Goal: Task Accomplishment & Management: Complete application form

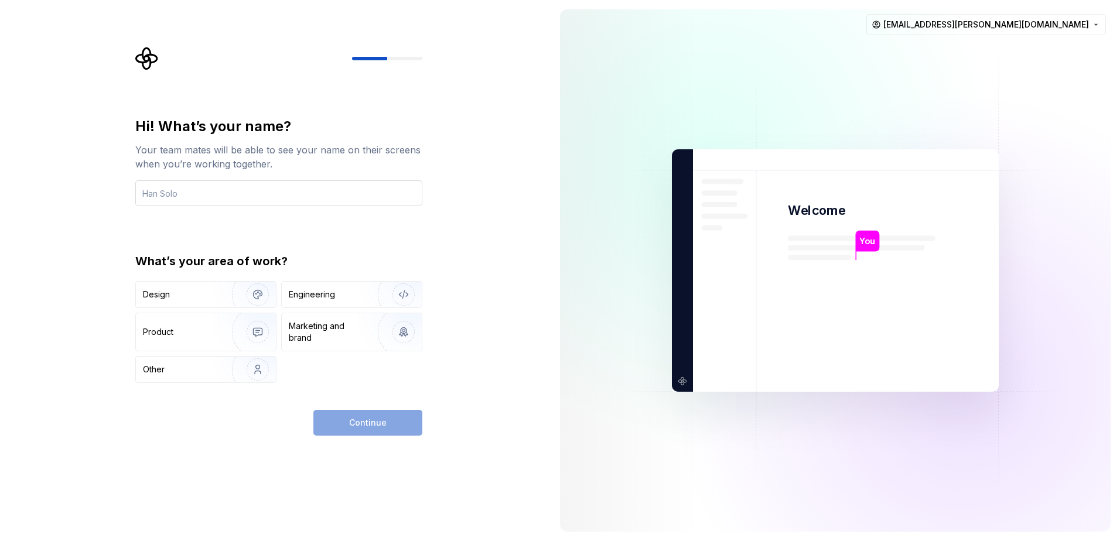
click at [272, 180] on input "text" at bounding box center [278, 193] width 287 height 26
type input "Cato"
click at [396, 427] on div "Continue" at bounding box center [367, 423] width 109 height 26
click at [428, 386] on div "Hi! What’s your name? Your team mates will be able to see your name on their sc…" at bounding box center [282, 241] width 308 height 389
click at [183, 360] on div "Other" at bounding box center [206, 370] width 140 height 26
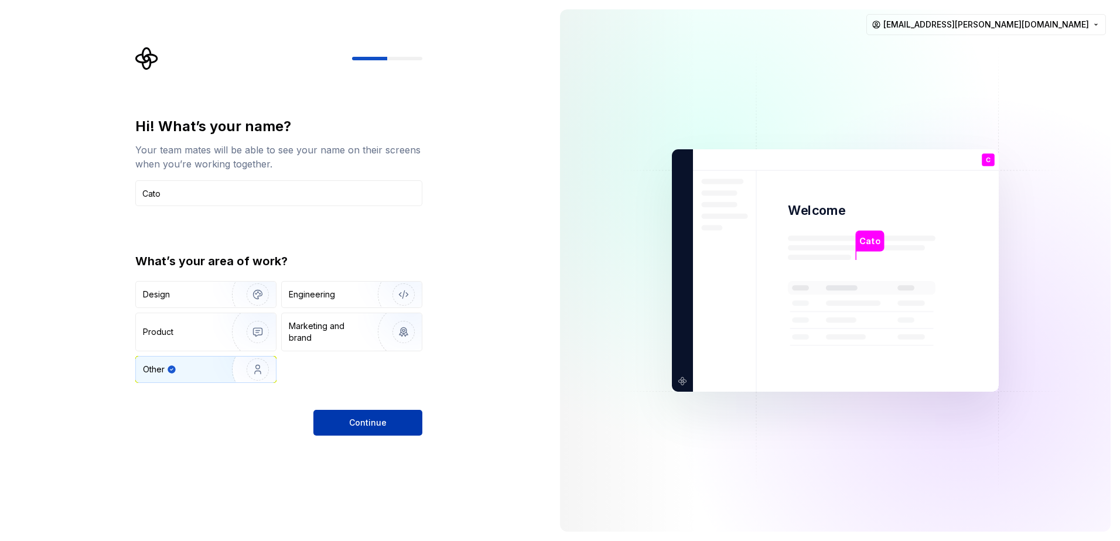
click at [362, 419] on span "Continue" at bounding box center [367, 423] width 37 height 12
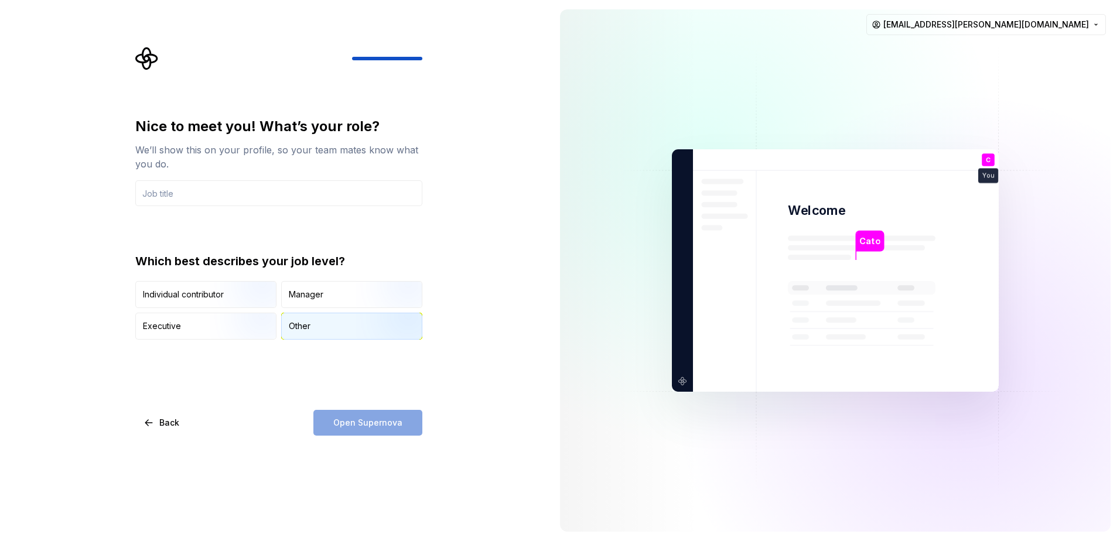
click at [373, 330] on img "button" at bounding box center [393, 341] width 75 height 79
click at [405, 421] on div "Open Supernova" at bounding box center [367, 423] width 109 height 26
click at [175, 198] on input "text" at bounding box center [278, 193] width 287 height 26
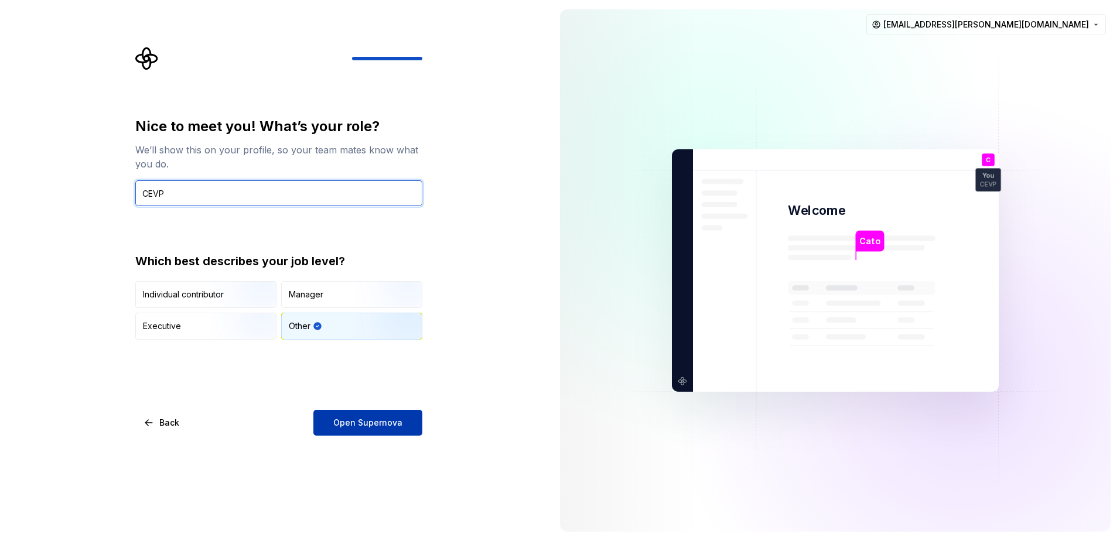
type input "CEVP"
click at [362, 431] on button "Open Supernova" at bounding box center [367, 423] width 109 height 26
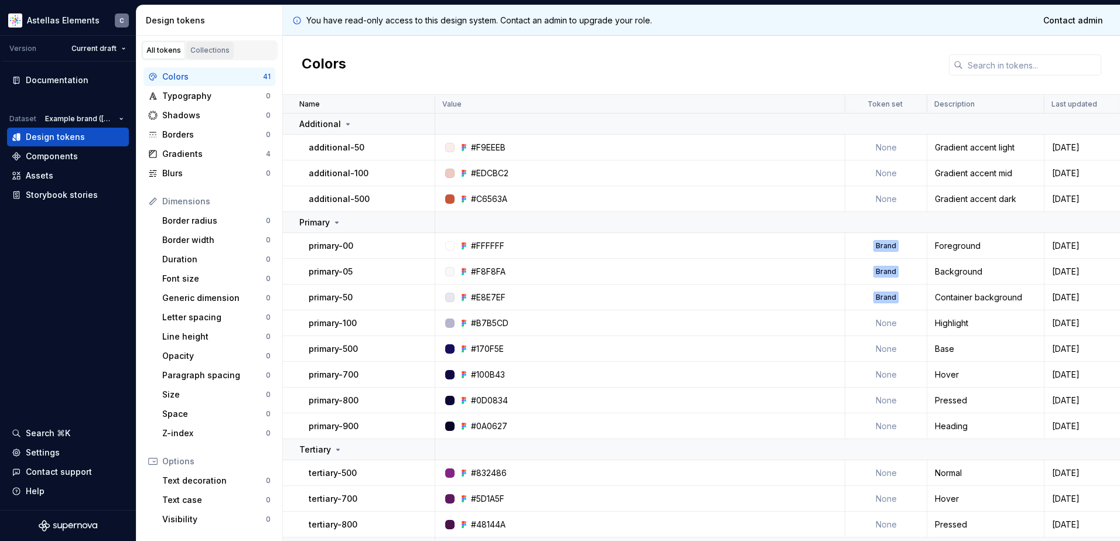
click at [197, 46] on div "Collections" at bounding box center [209, 50] width 39 height 9
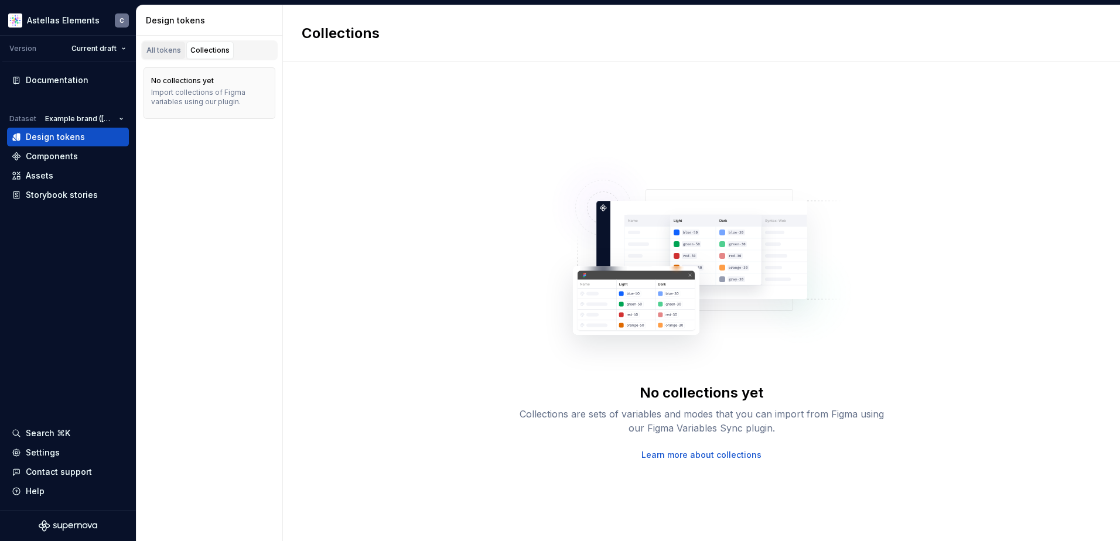
click at [174, 47] on div "All tokens" at bounding box center [163, 50] width 35 height 9
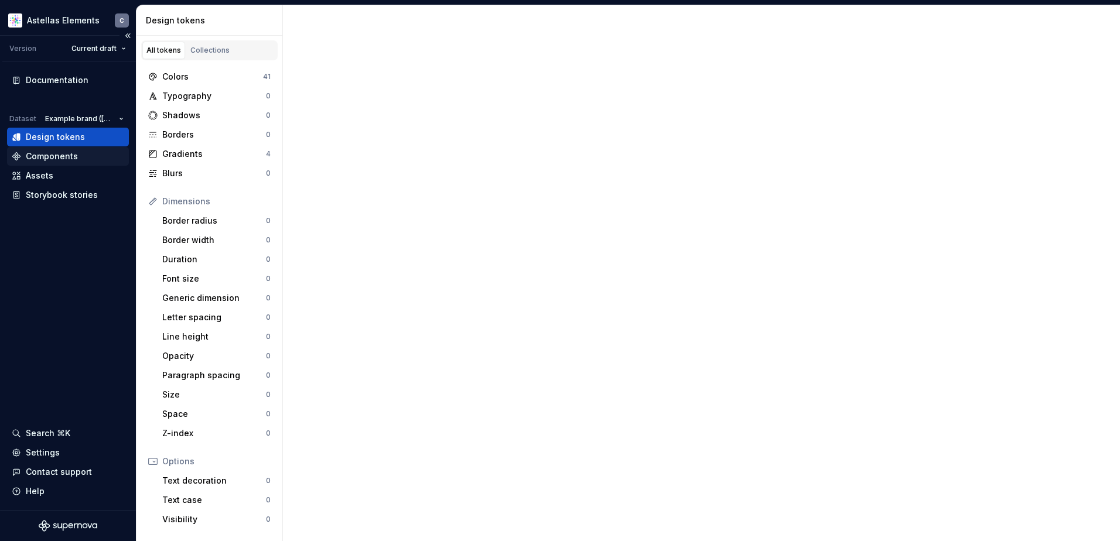
click at [80, 156] on div "Components" at bounding box center [68, 157] width 112 height 12
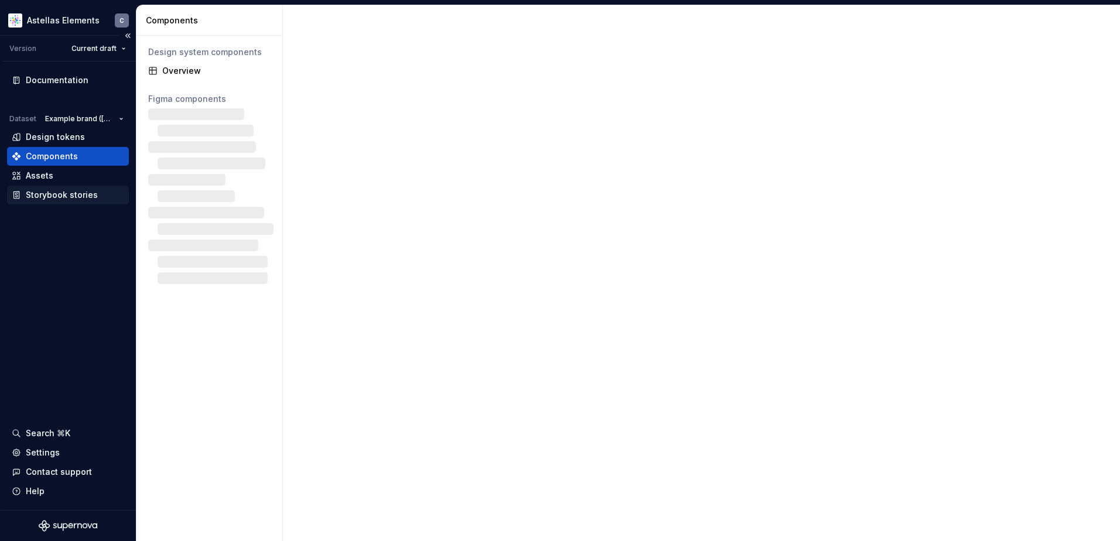
click at [70, 190] on div "Storybook stories" at bounding box center [62, 195] width 72 height 12
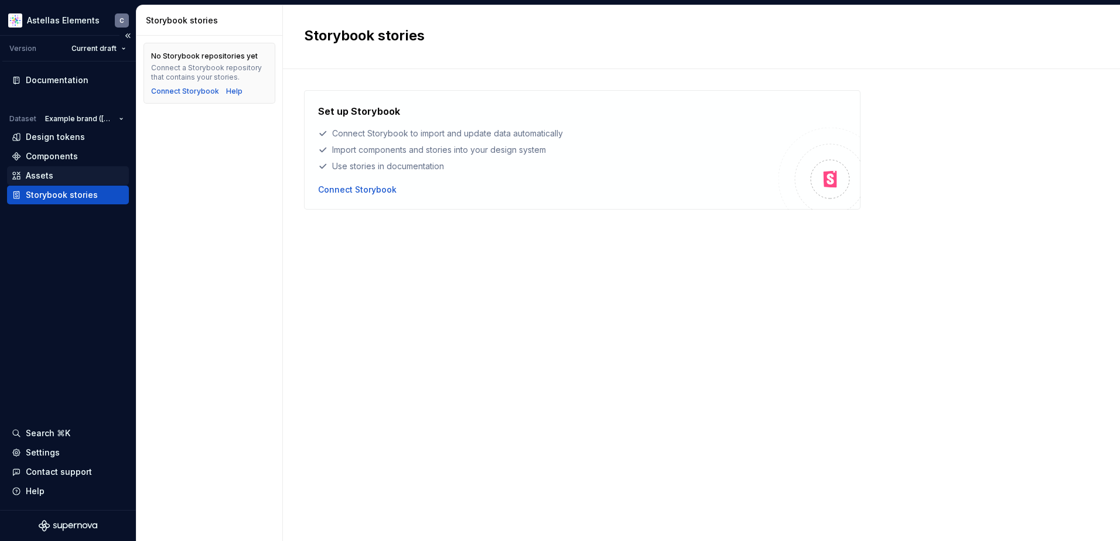
click at [69, 176] on div "Assets" at bounding box center [68, 176] width 112 height 12
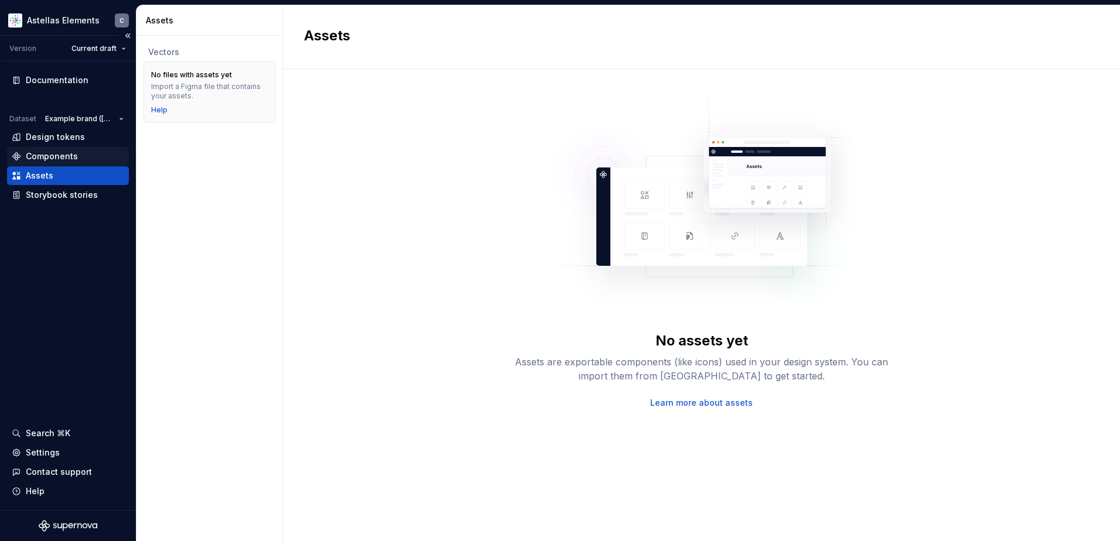
click at [62, 152] on div "Components" at bounding box center [52, 157] width 52 height 12
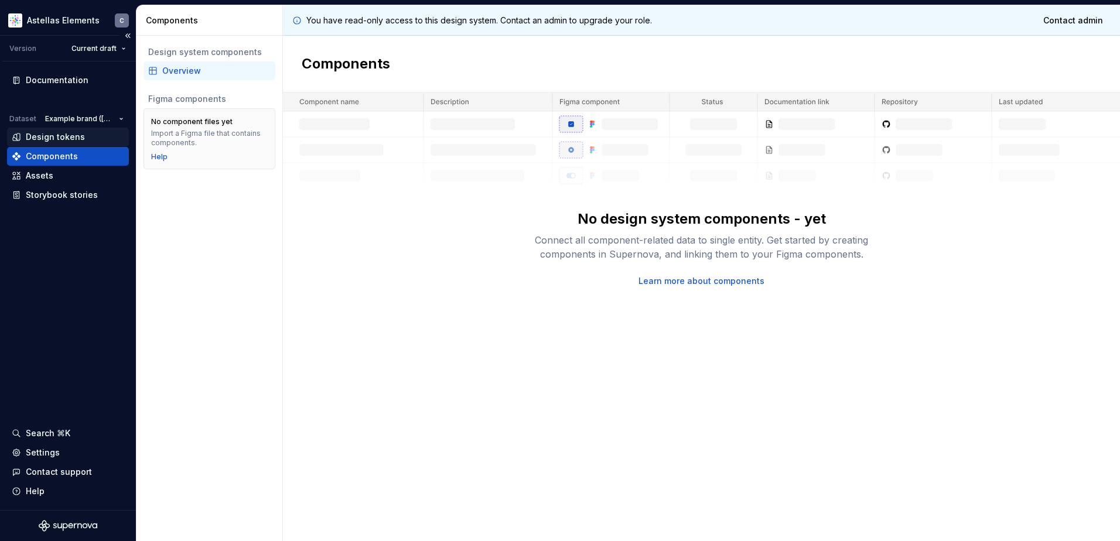
click at [63, 142] on div "Design tokens" at bounding box center [55, 137] width 59 height 12
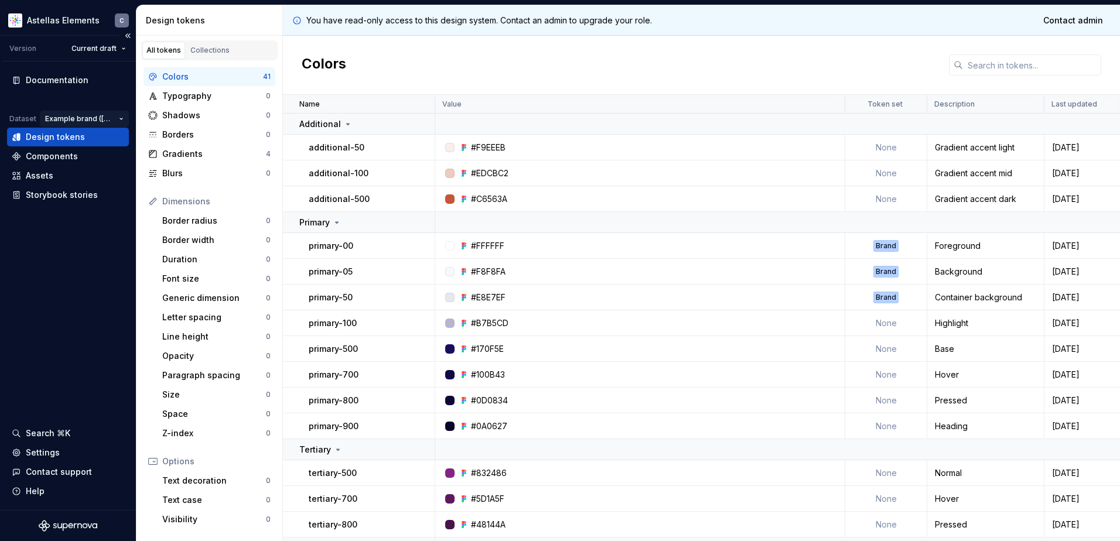
click at [114, 117] on html "Astellas Elements C Version Current draft Documentation Dataset Example brand (…" at bounding box center [560, 270] width 1120 height 541
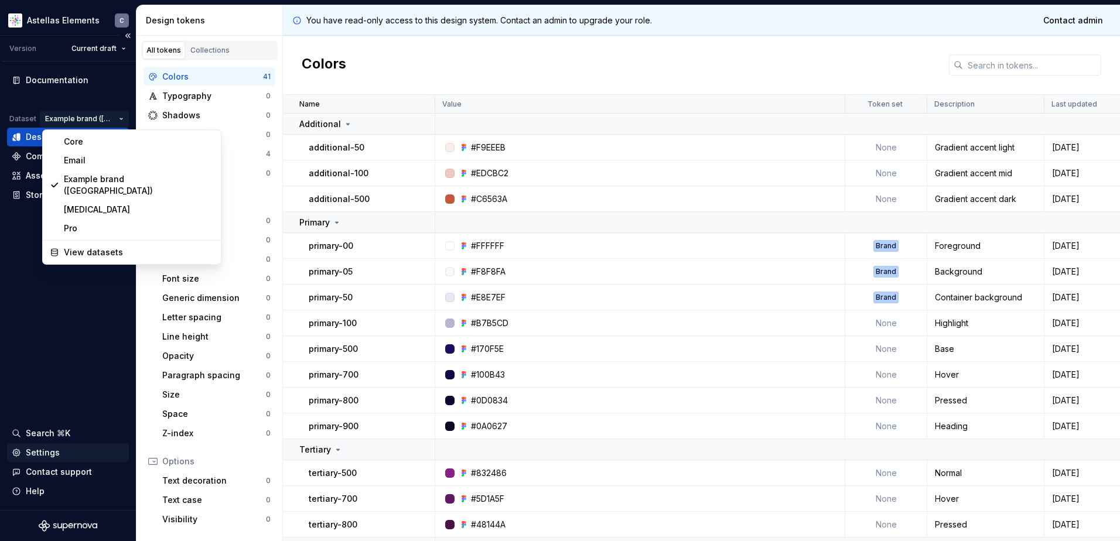
click at [53, 335] on html "Astellas Elements C Version Current draft Documentation Dataset Example brand (…" at bounding box center [560, 270] width 1120 height 541
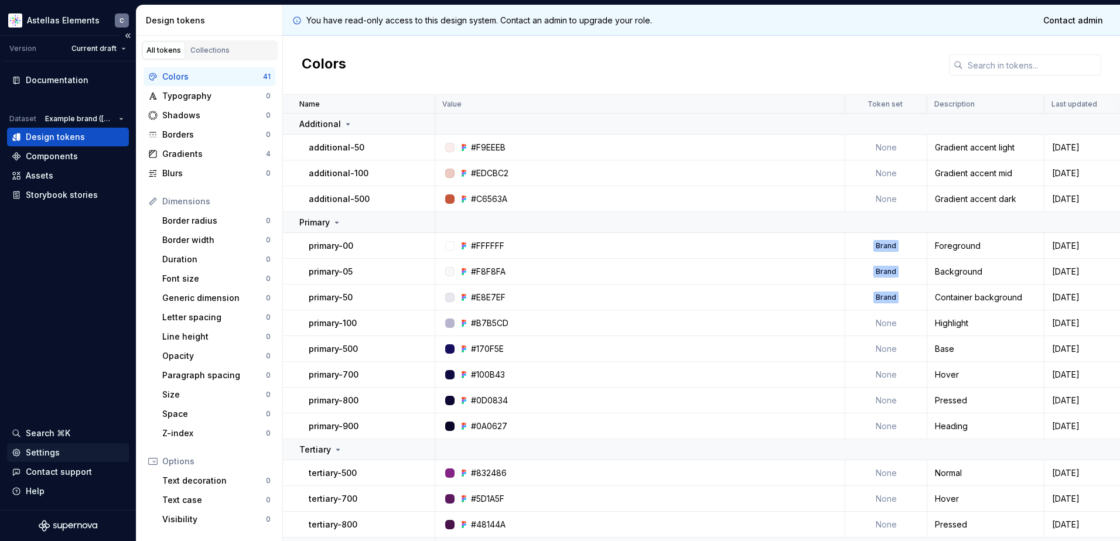
click at [44, 452] on div "Settings" at bounding box center [43, 453] width 34 height 12
